Goal: Task Accomplishment & Management: Manage account settings

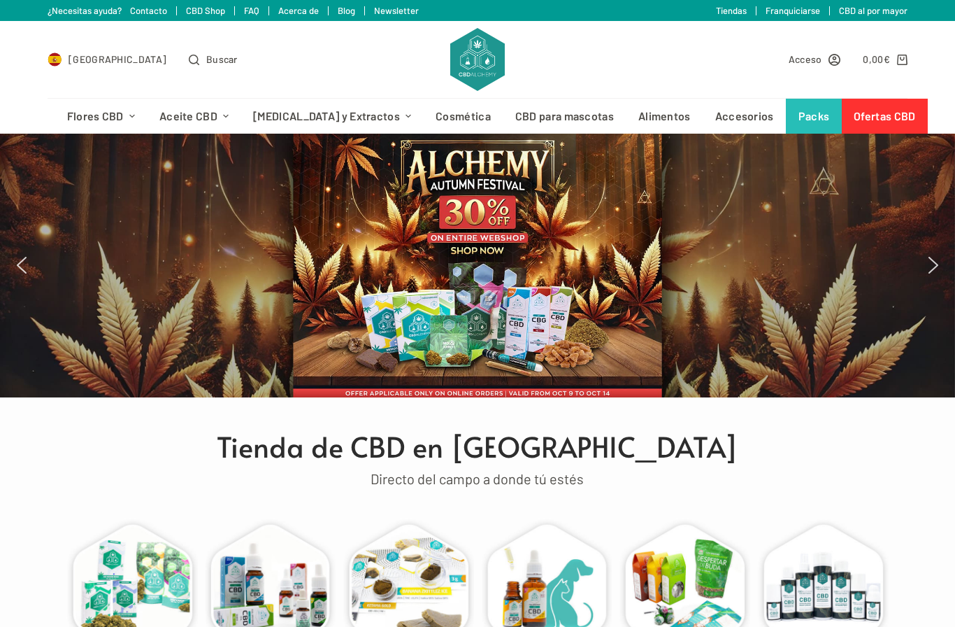
click at [810, 55] on span "Acceso" at bounding box center [806, 59] width 34 height 16
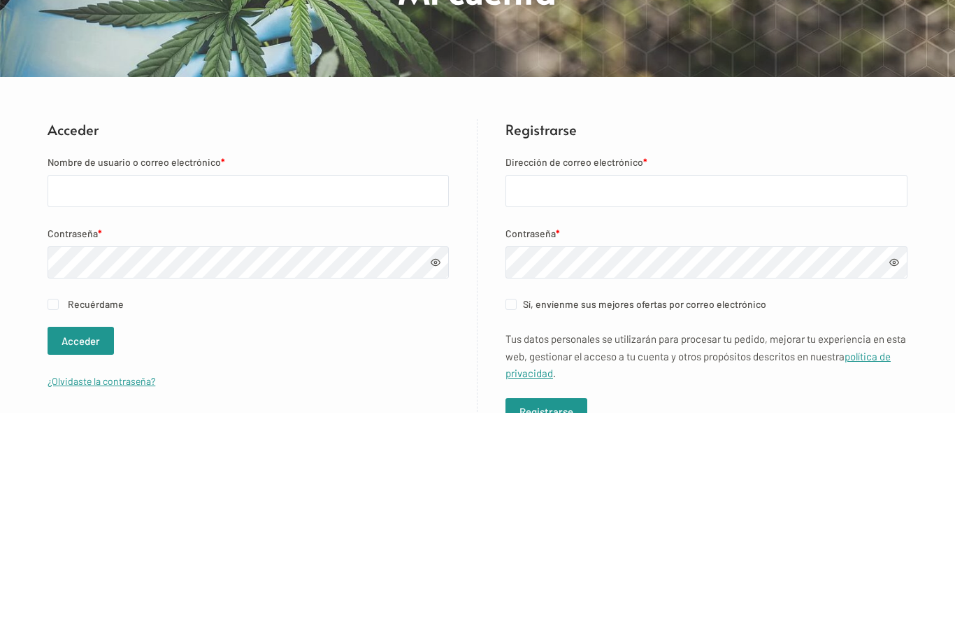
scroll to position [231, 0]
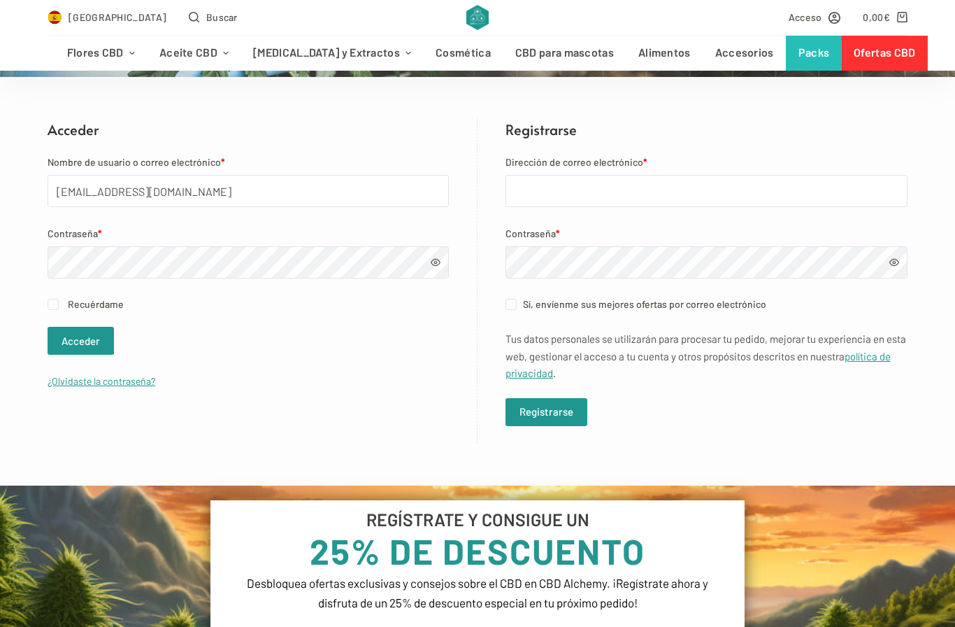
type input "aadishakti1931@gmail.com"
click at [80, 341] on button "Acceder" at bounding box center [81, 341] width 66 height 28
click at [87, 343] on button "Acceder" at bounding box center [81, 341] width 66 height 28
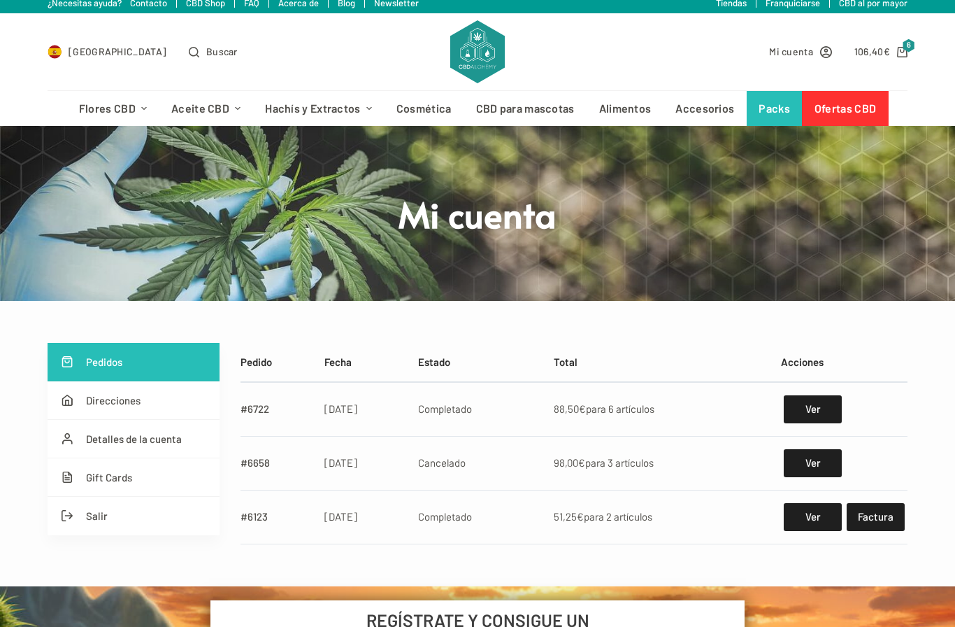
scroll to position [10, 0]
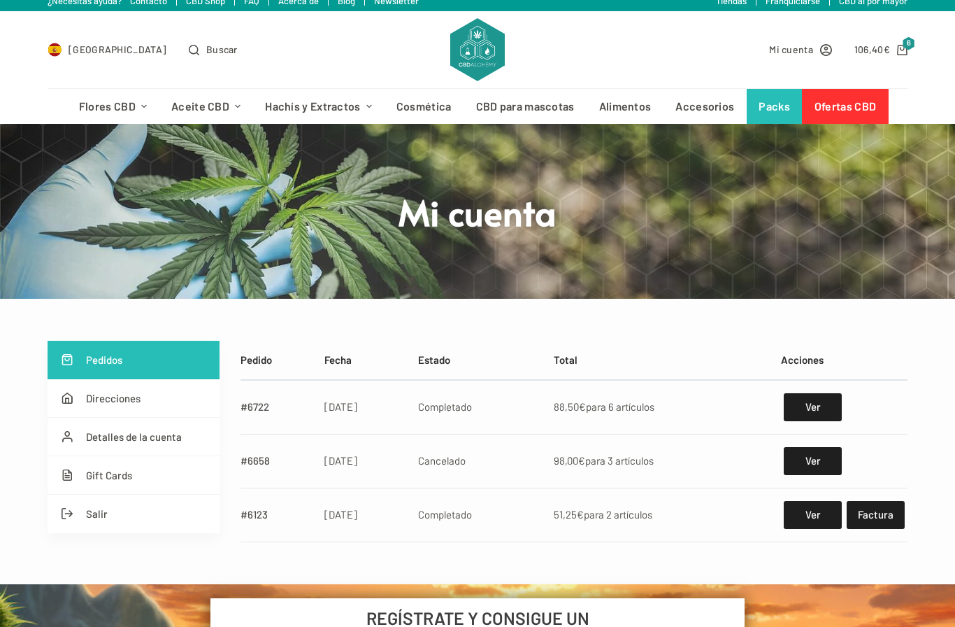
click at [898, 45] on icon "Carro de compra" at bounding box center [902, 50] width 10 height 10
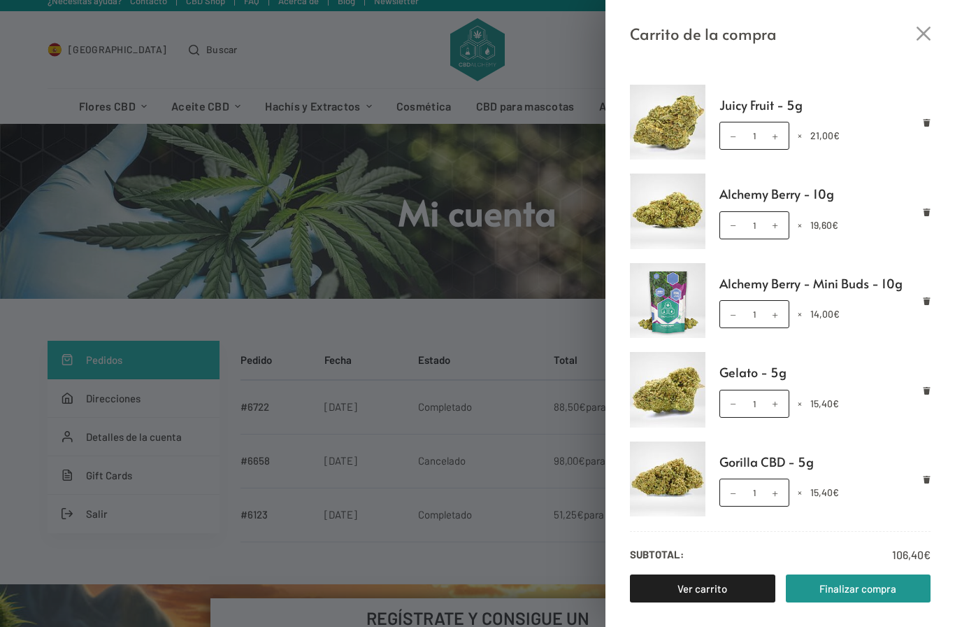
scroll to position [78, 0]
click at [513, 322] on div "Carrito de la compra Cookies - 5g Cookies - 5g cantidad 1 × 21,00 € Juicy Fruit…" at bounding box center [477, 313] width 955 height 627
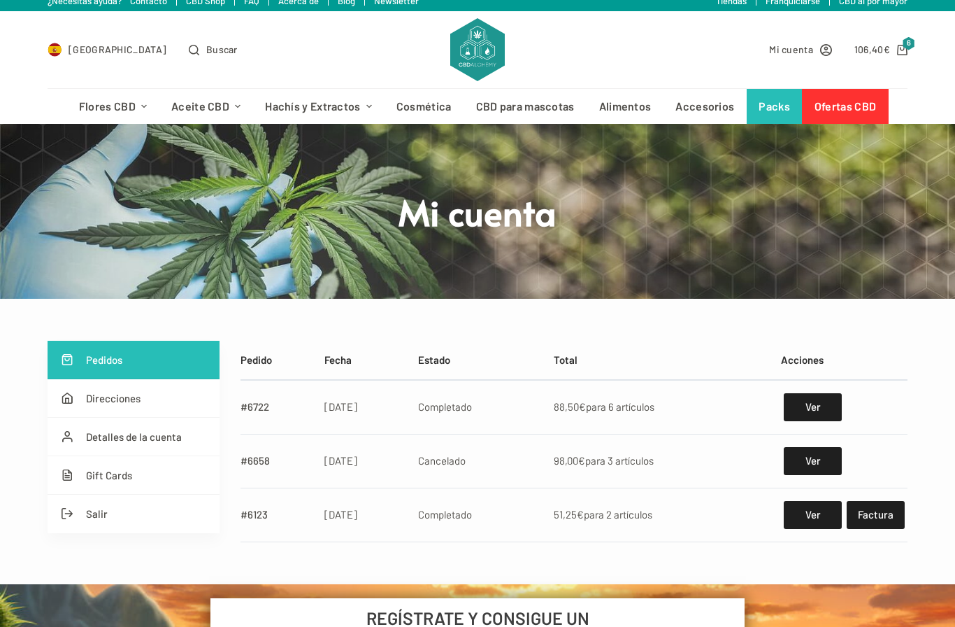
scroll to position [0, 0]
